Goal: Transaction & Acquisition: Purchase product/service

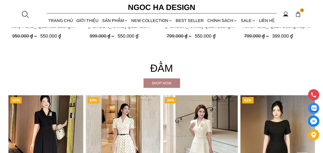
scroll to position [944, 0]
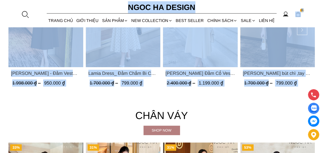
drag, startPoint x: 322, startPoint y: 81, endPoint x: 315, endPoint y: 10, distance: 71.0
click at [322, 49] on section "Đầm Shop now 52% [PERSON_NAME] - Đầm Vest Dáng Xòe Kèm Đai D713 1.998.000 ₫ 950…" at bounding box center [161, 12] width 323 height 175
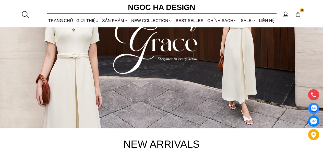
scroll to position [0, 0]
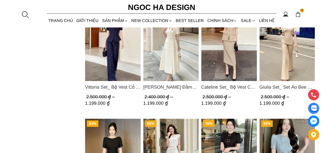
scroll to position [357, 0]
